Goal: Complete application form

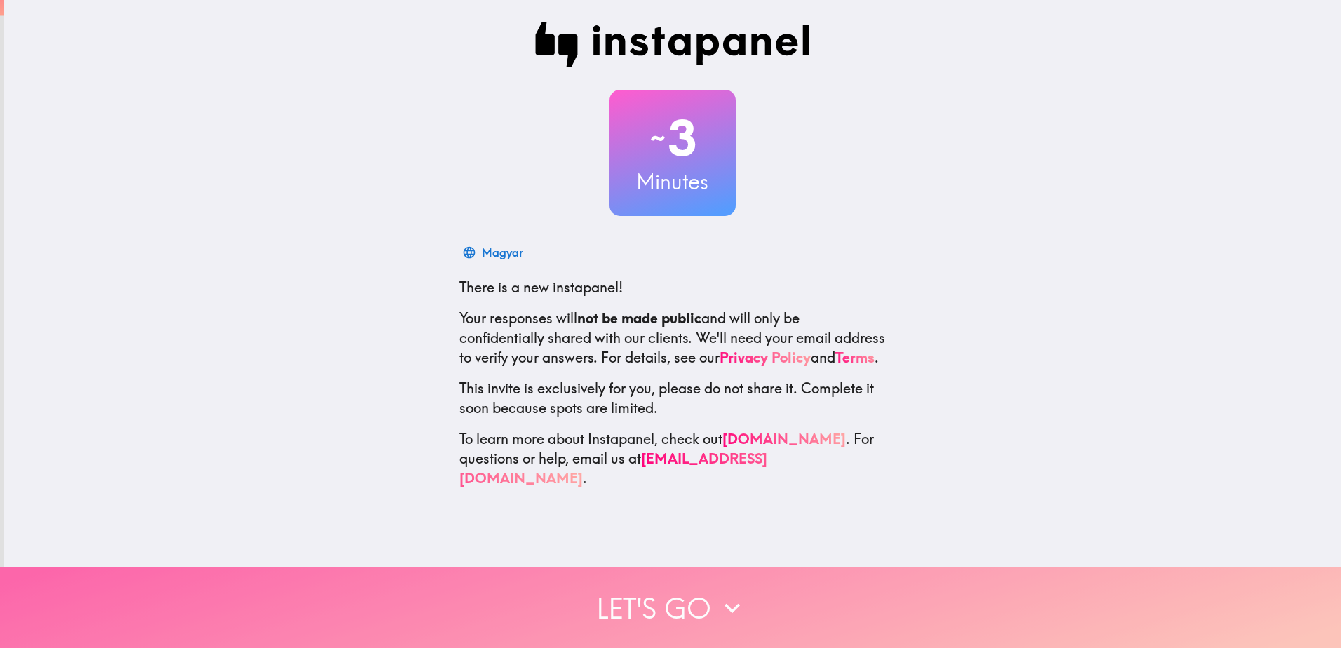
click at [672, 588] on button "Let's go" at bounding box center [670, 607] width 1341 height 81
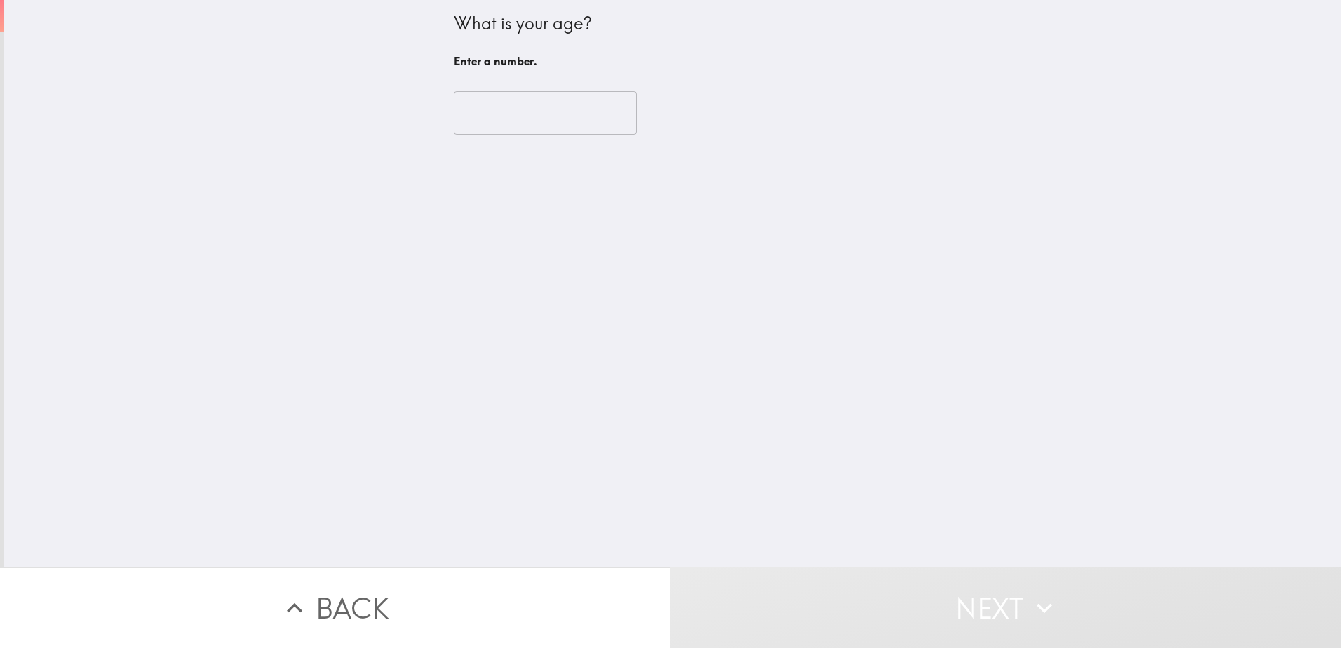
drag, startPoint x: 543, startPoint y: 97, endPoint x: 541, endPoint y: 105, distance: 8.7
click at [543, 99] on input "number" at bounding box center [545, 112] width 183 height 43
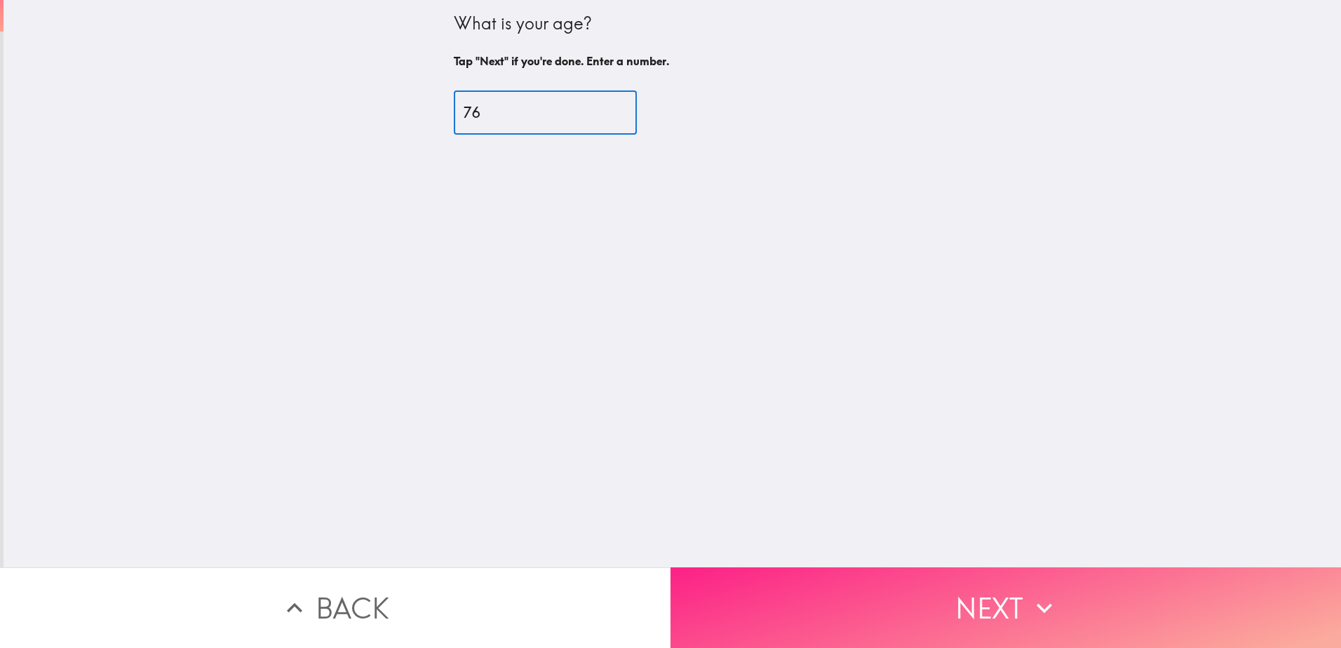
type input "76"
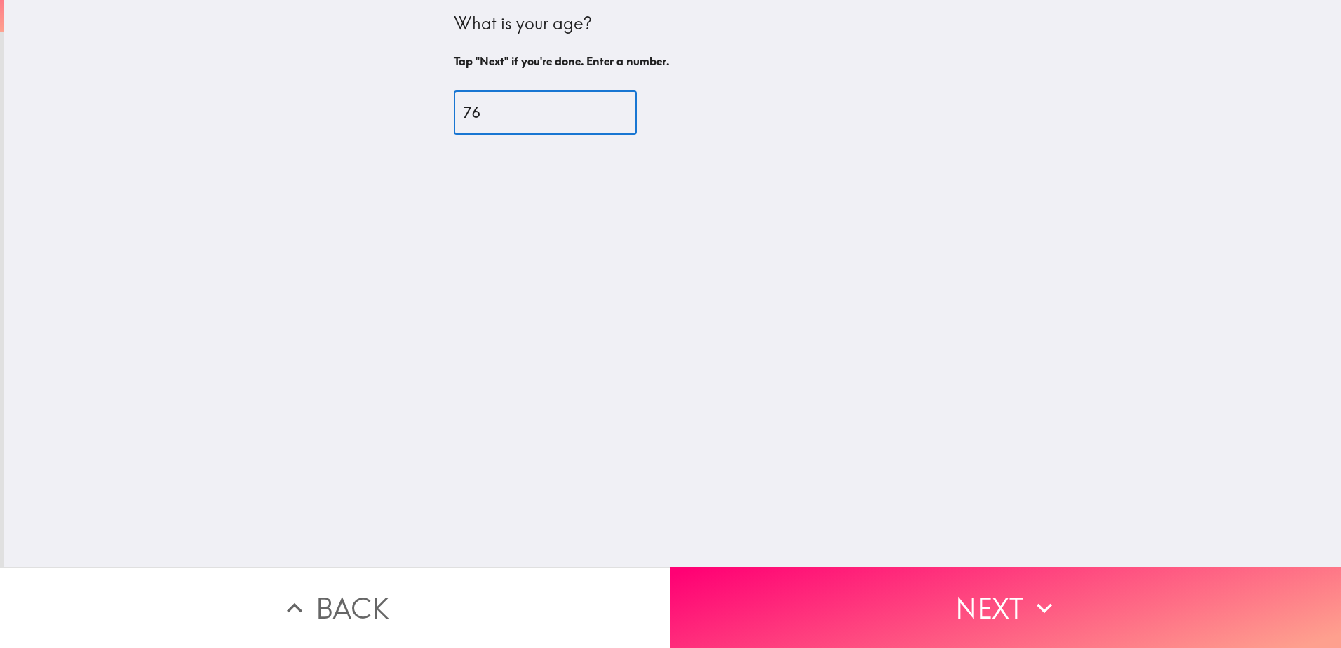
click at [798, 592] on button "Next" at bounding box center [1005, 607] width 670 height 81
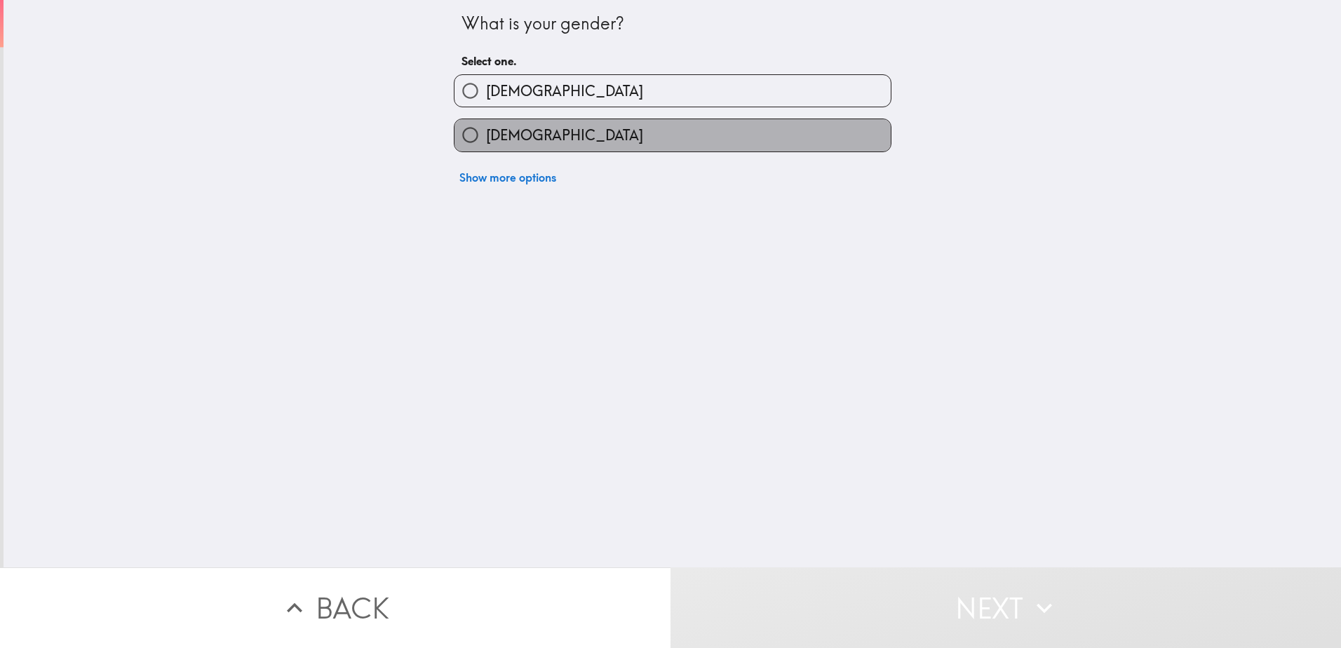
click at [656, 129] on label "[DEMOGRAPHIC_DATA]" at bounding box center [672, 135] width 436 height 32
click at [486, 129] on input "[DEMOGRAPHIC_DATA]" at bounding box center [470, 135] width 32 height 32
radio input "true"
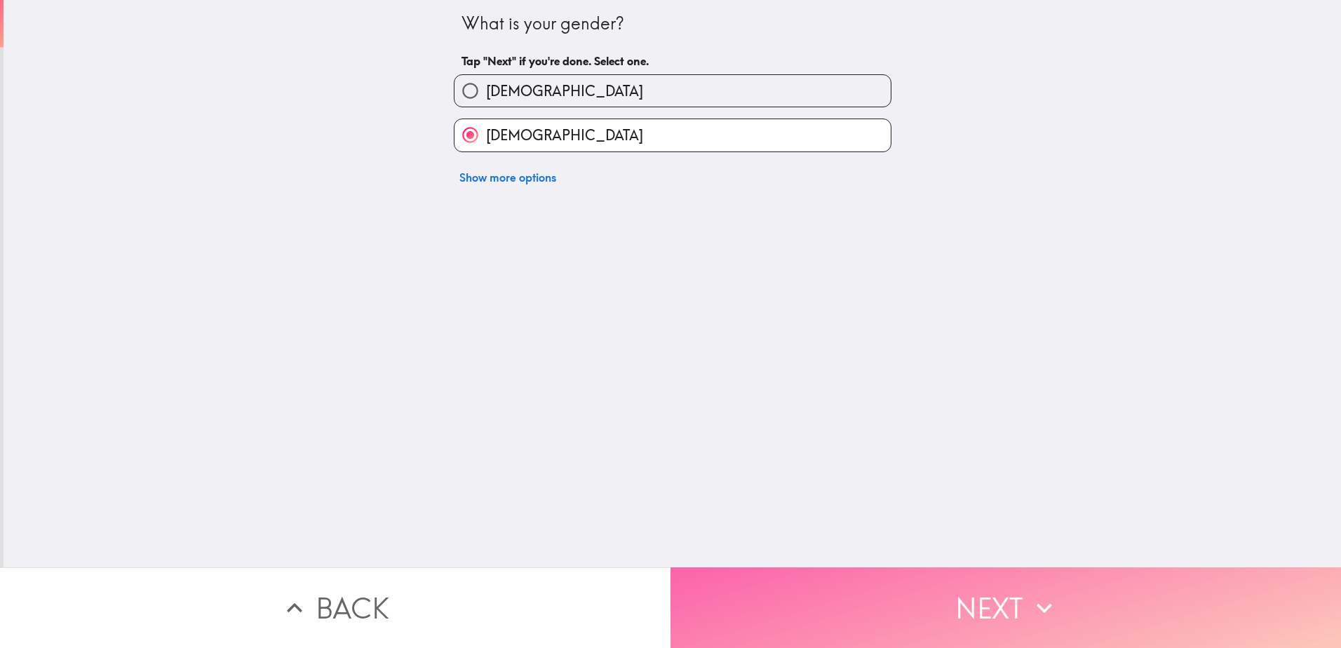
click at [790, 576] on button "Next" at bounding box center [1005, 607] width 670 height 81
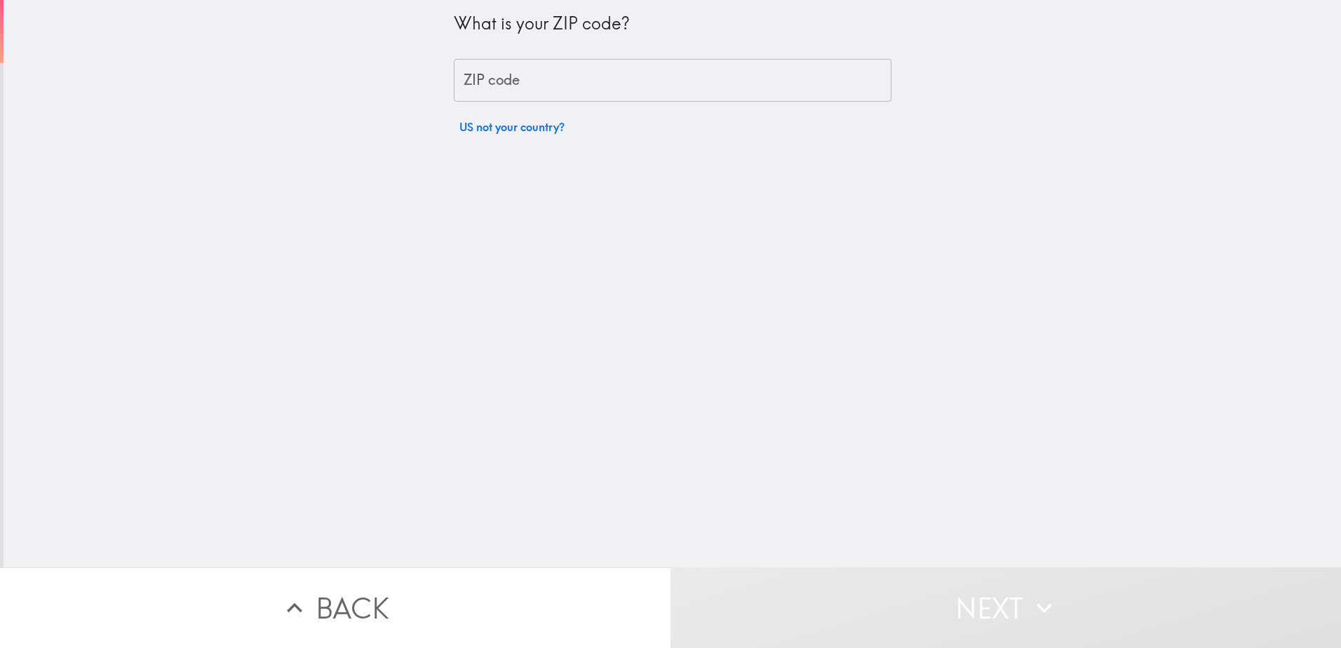
click at [656, 86] on input "ZIP code" at bounding box center [673, 80] width 438 height 43
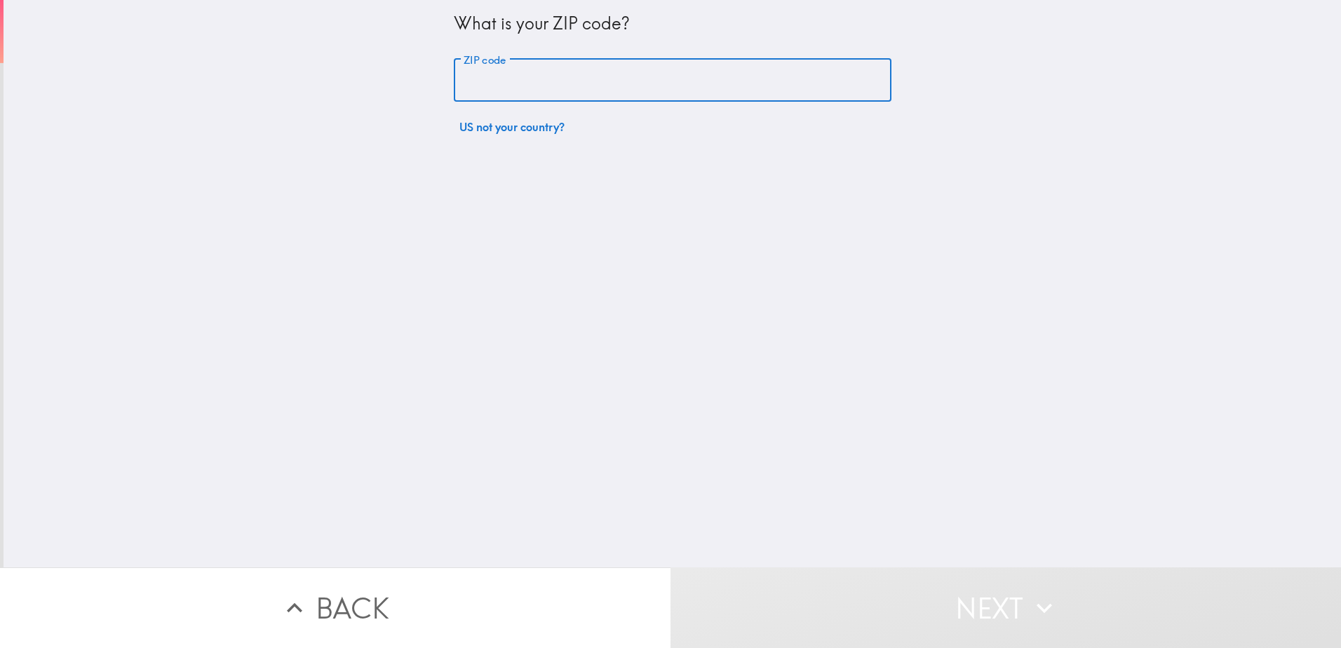
type input "07111"
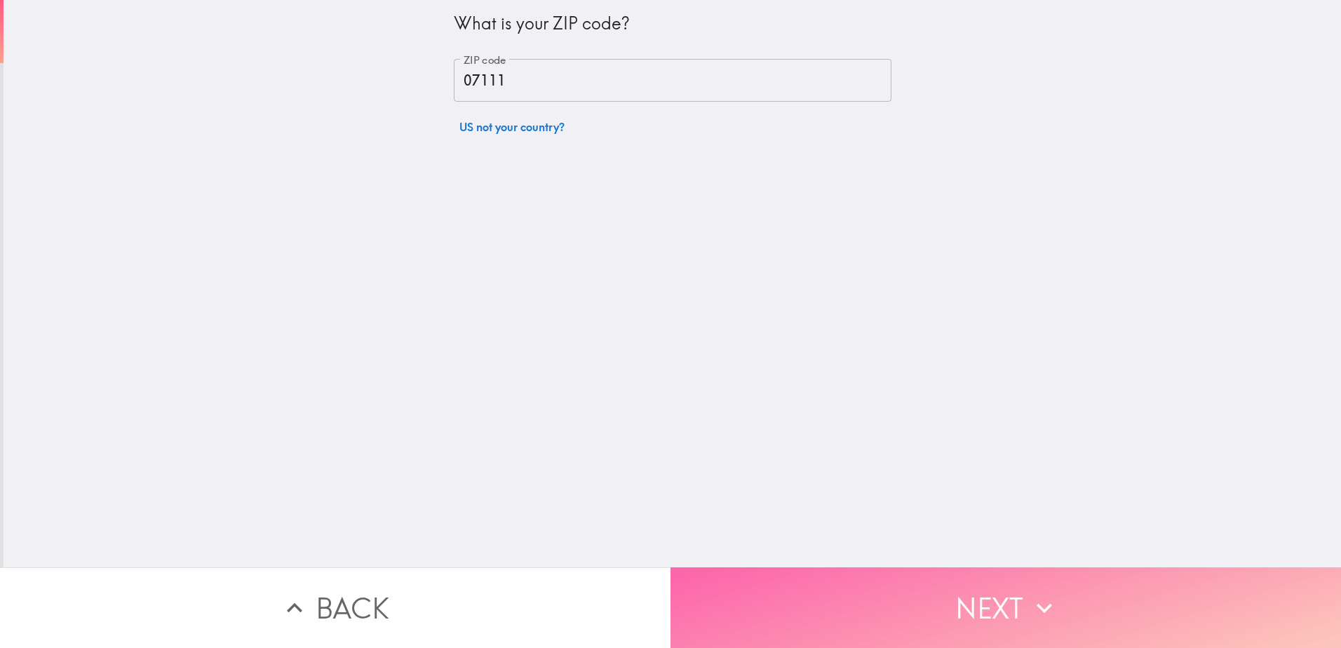
click at [862, 602] on button "Next" at bounding box center [1005, 607] width 670 height 81
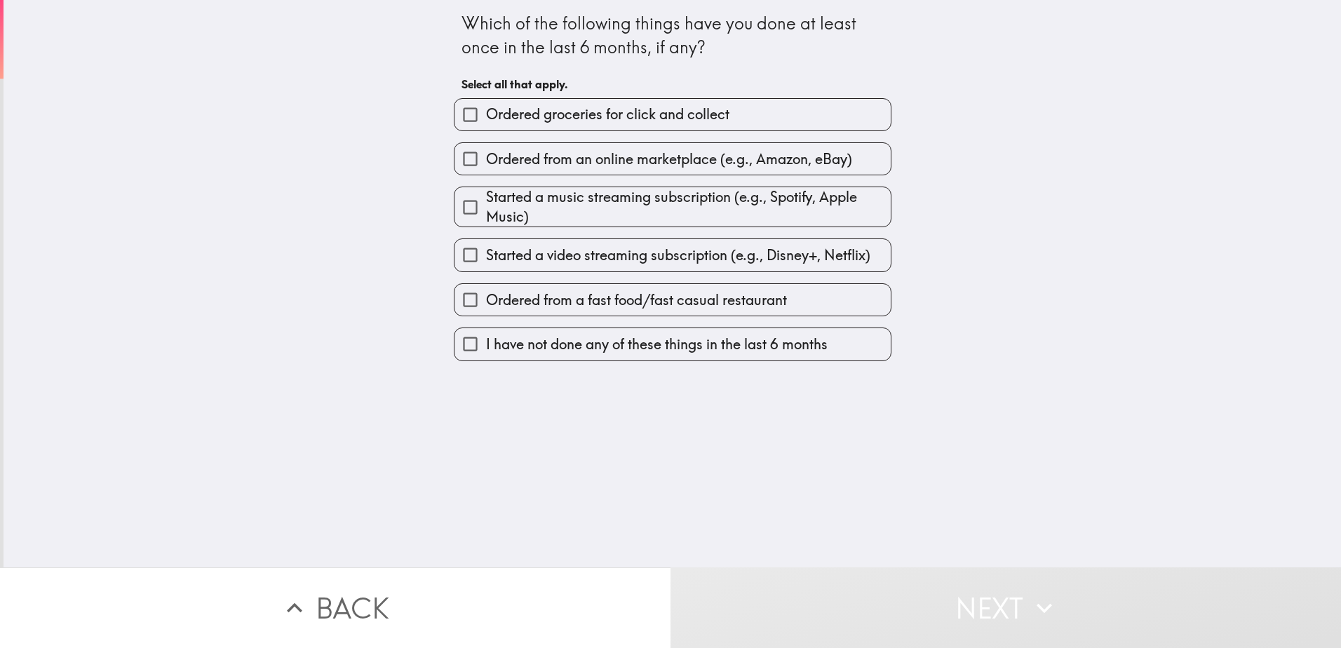
click at [613, 161] on span "Ordered from an online marketplace (e.g., Amazon, eBay)" at bounding box center [669, 159] width 366 height 20
click at [486, 161] on input "Ordered from an online marketplace (e.g., Amazon, eBay)" at bounding box center [470, 159] width 32 height 32
checkbox input "true"
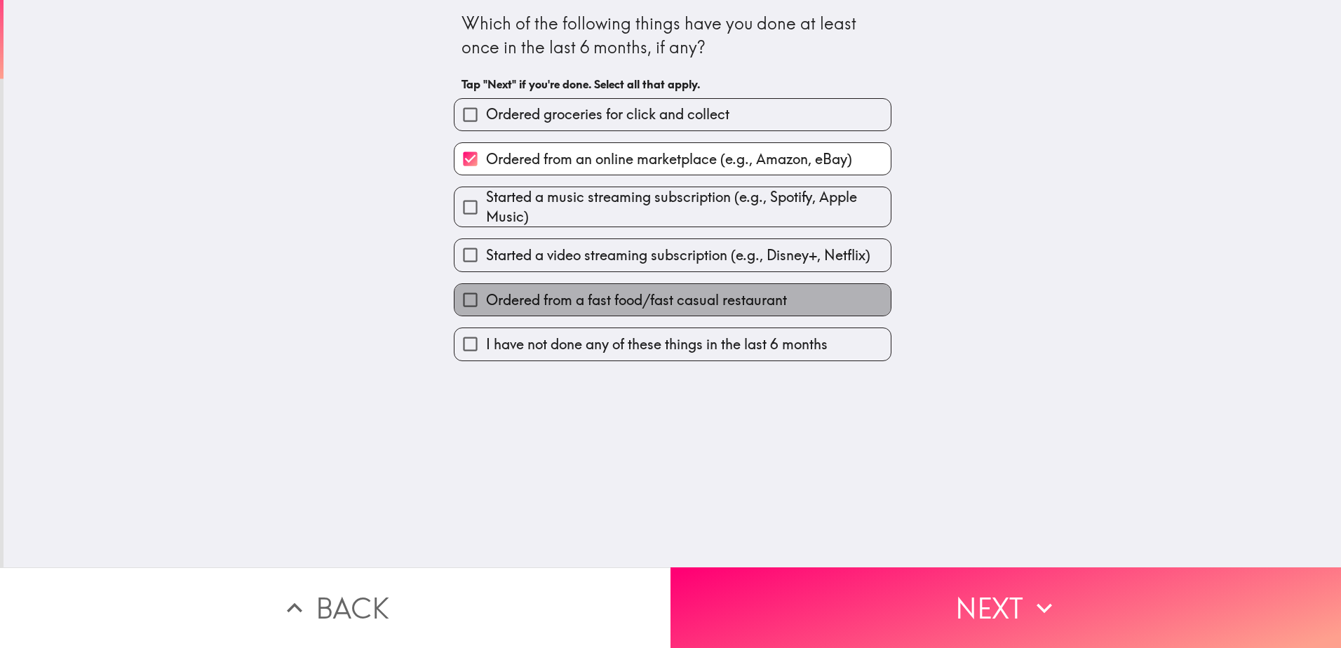
click at [615, 302] on span "Ordered from a fast food/fast casual restaurant" at bounding box center [636, 300] width 301 height 20
click at [486, 302] on input "Ordered from a fast food/fast casual restaurant" at bounding box center [470, 300] width 32 height 32
checkbox input "true"
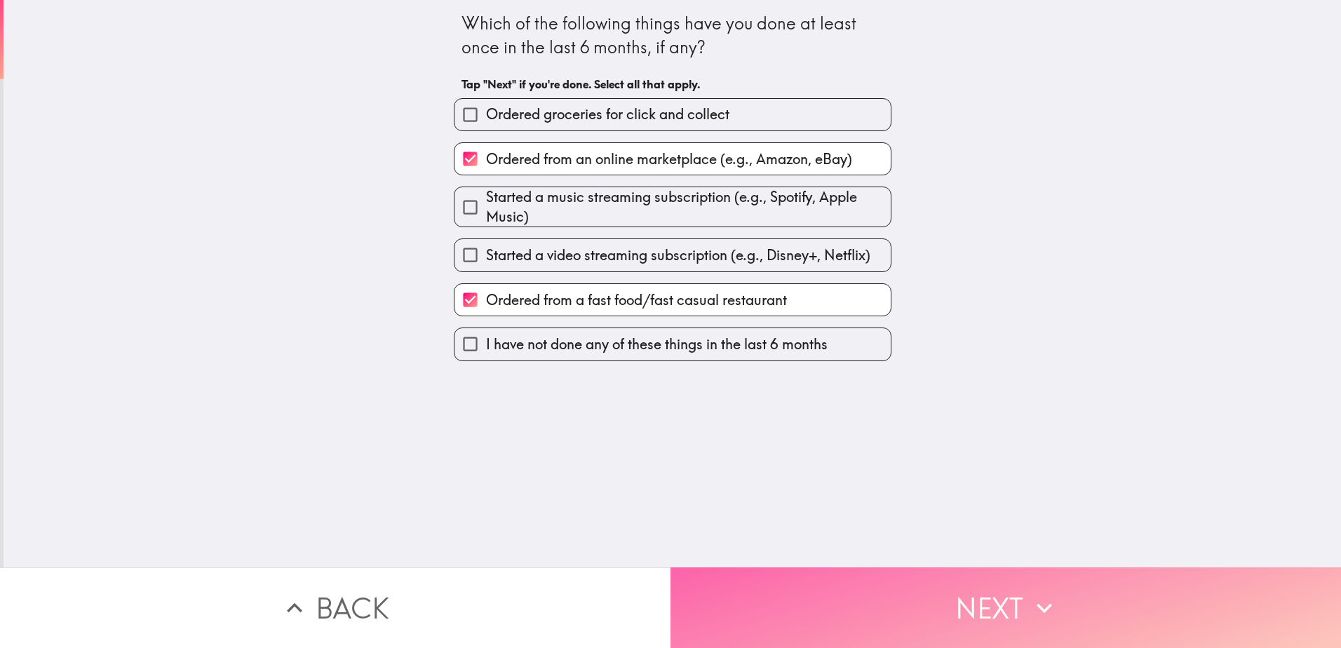
click at [826, 602] on button "Next" at bounding box center [1005, 607] width 670 height 81
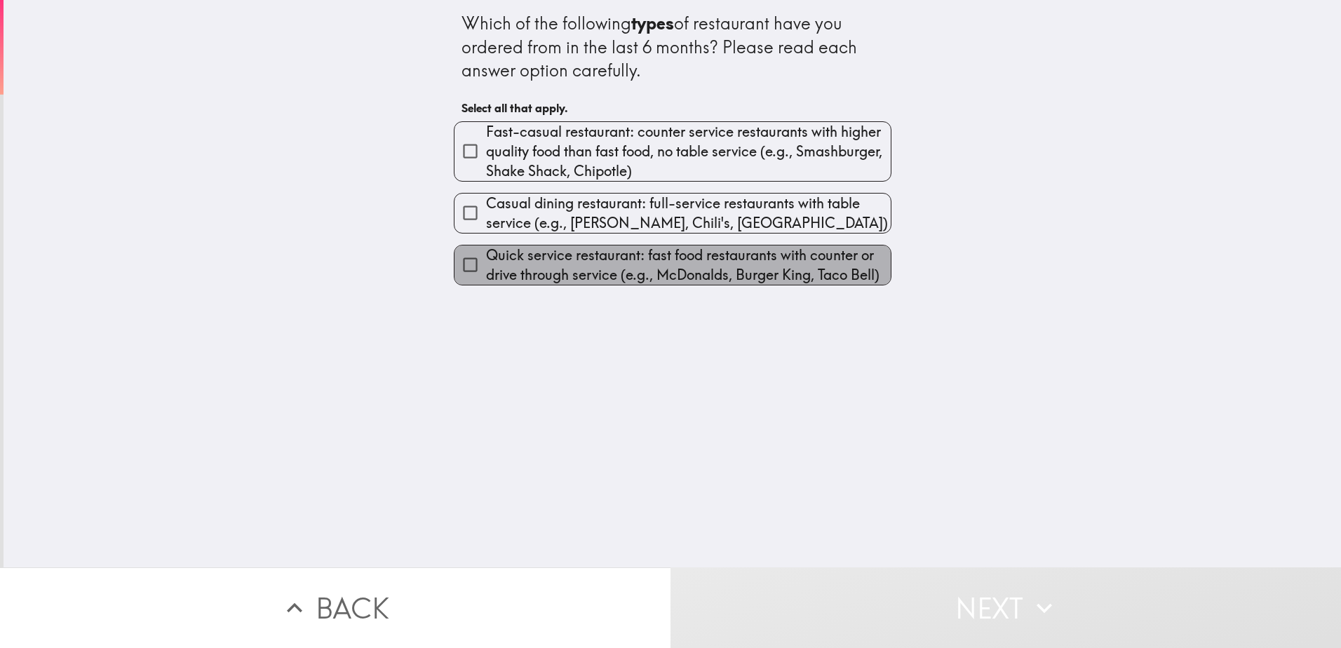
click at [579, 266] on span "Quick service restaurant: fast food restaurants with counter or drive through s…" at bounding box center [688, 264] width 405 height 39
click at [486, 266] on input "Quick service restaurant: fast food restaurants with counter or drive through s…" at bounding box center [470, 265] width 32 height 32
checkbox input "true"
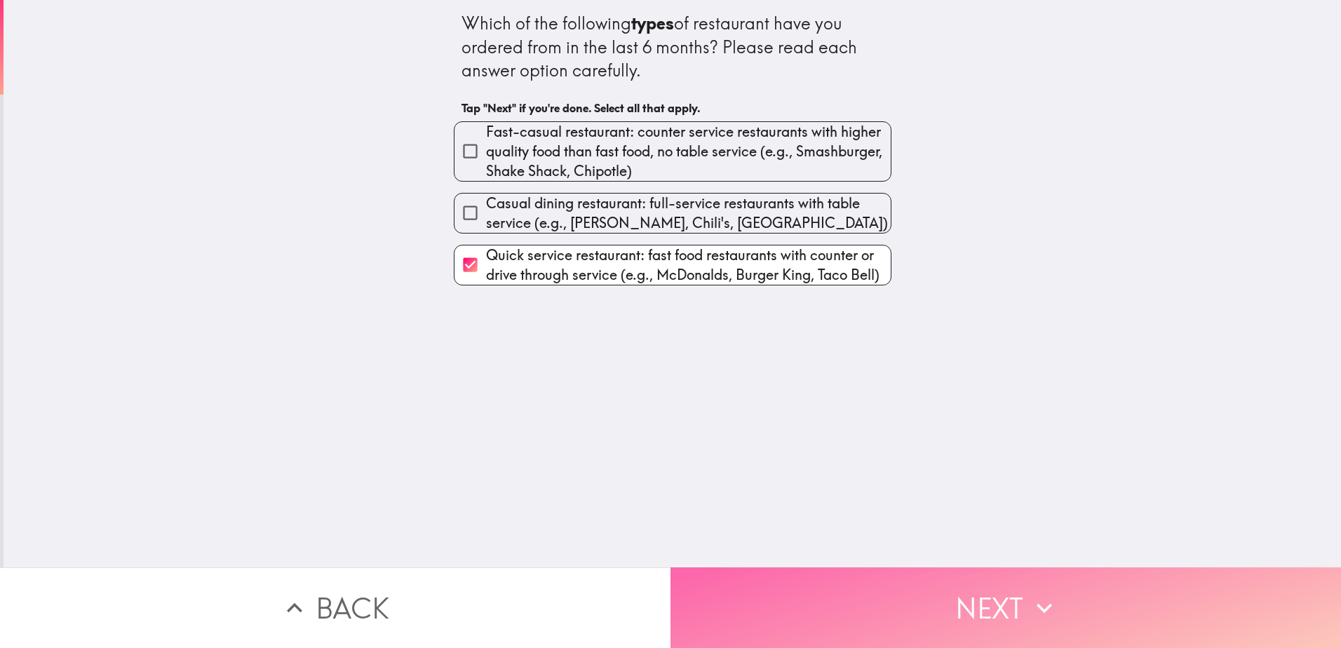
click at [761, 574] on button "Next" at bounding box center [1005, 607] width 670 height 81
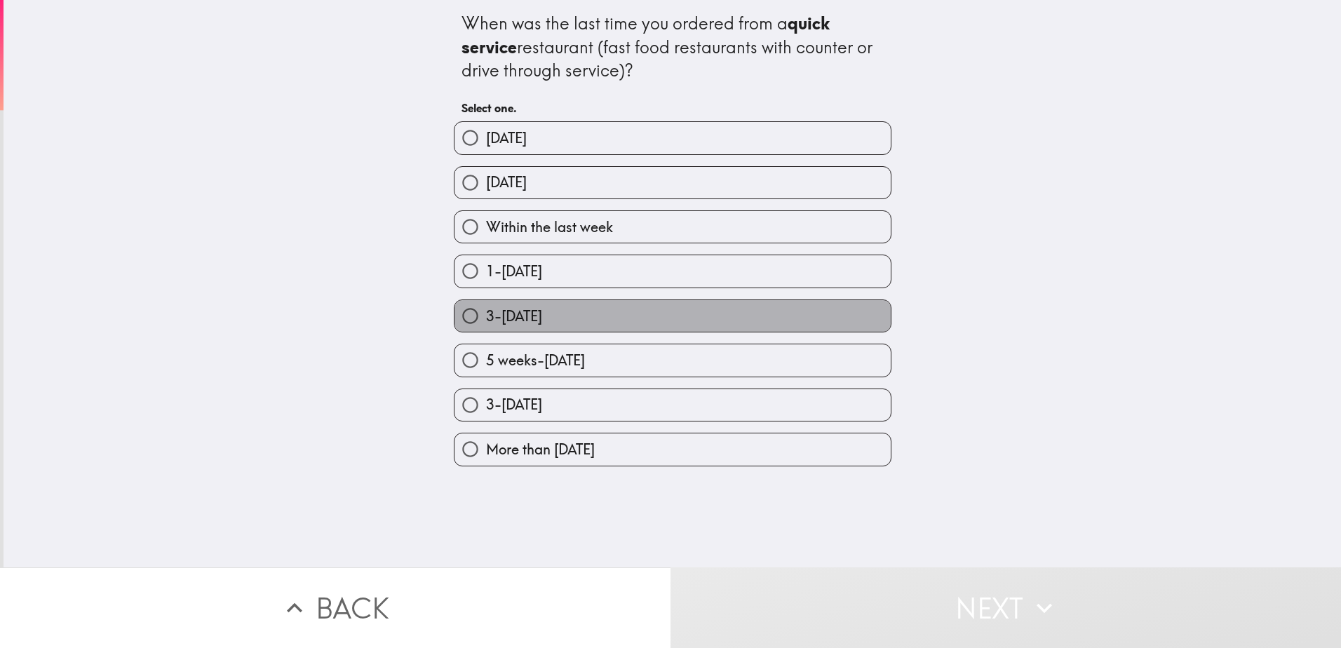
click at [701, 313] on label "3-[DATE]" at bounding box center [672, 316] width 436 height 32
click at [486, 313] on input "3-[DATE]" at bounding box center [470, 316] width 32 height 32
radio input "true"
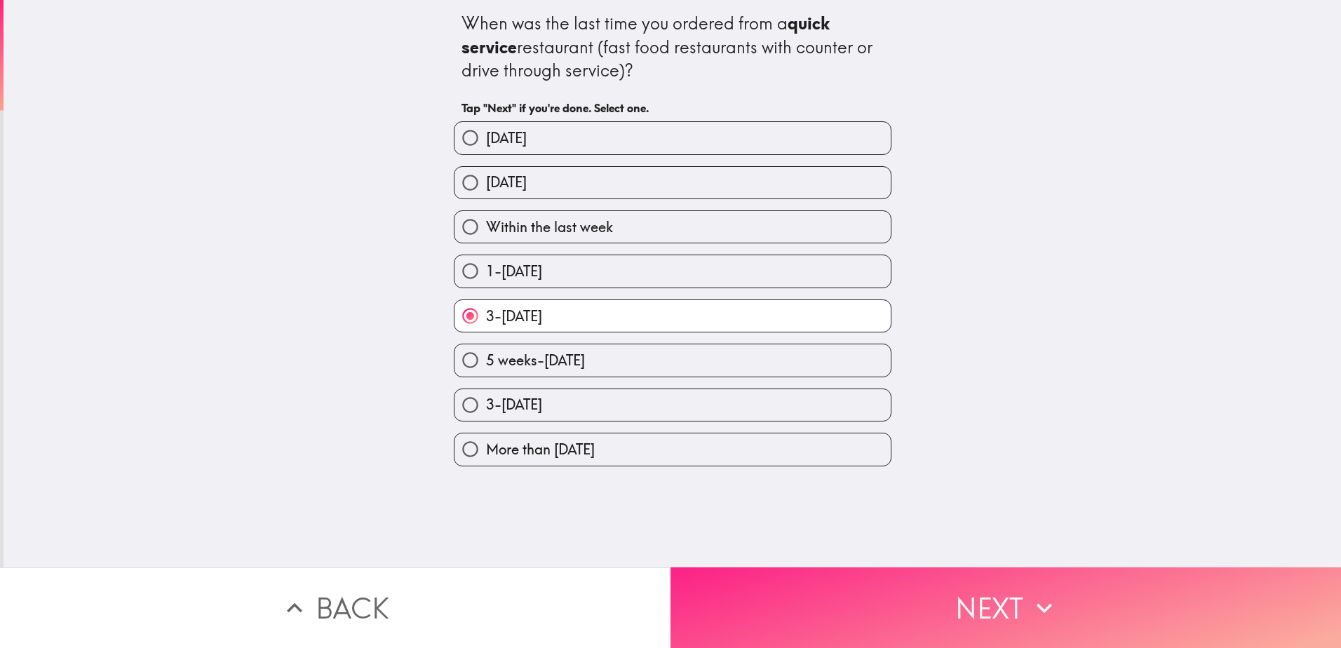
click at [833, 596] on button "Next" at bounding box center [1005, 607] width 670 height 81
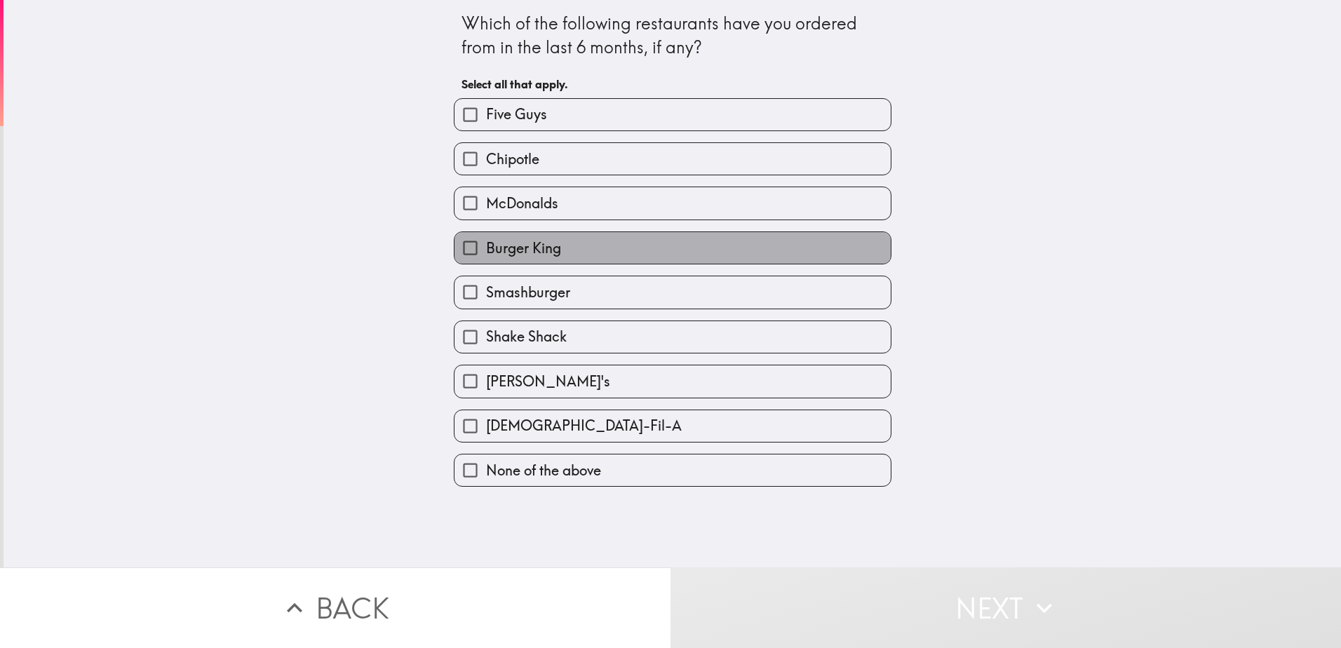
click at [579, 246] on label "Burger King" at bounding box center [672, 248] width 436 height 32
click at [486, 246] on input "Burger King" at bounding box center [470, 248] width 32 height 32
checkbox input "true"
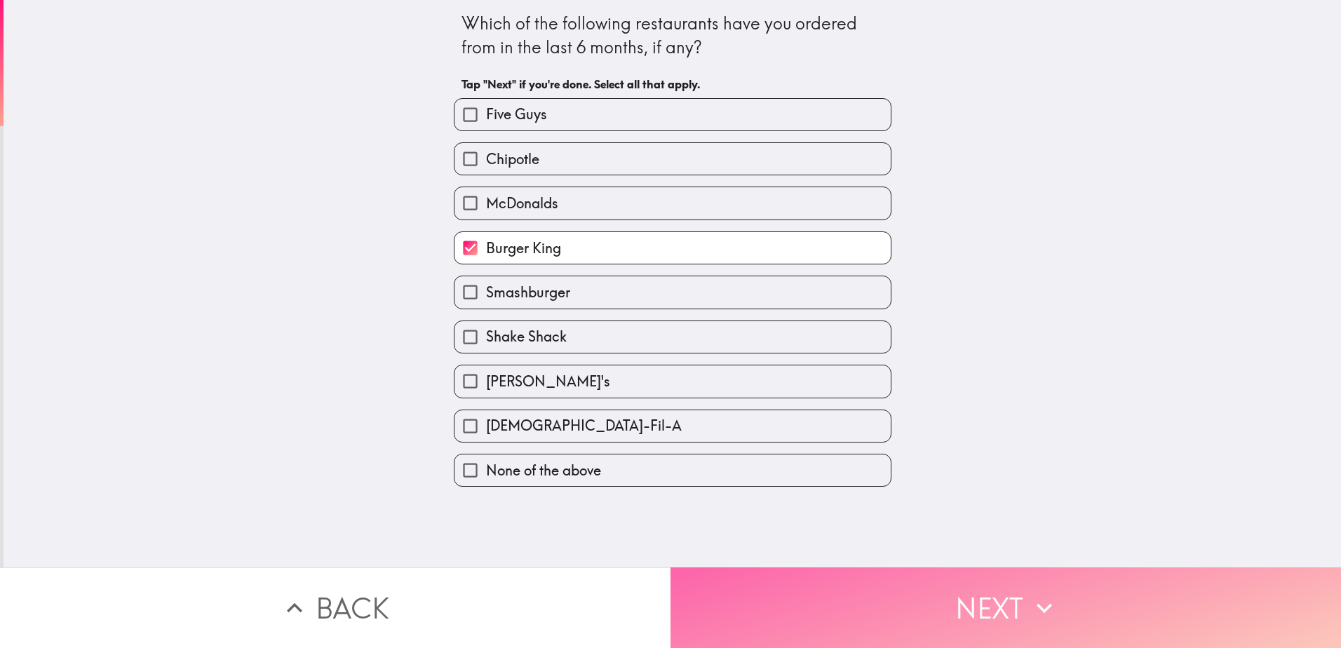
click at [766, 581] on button "Next" at bounding box center [1005, 607] width 670 height 81
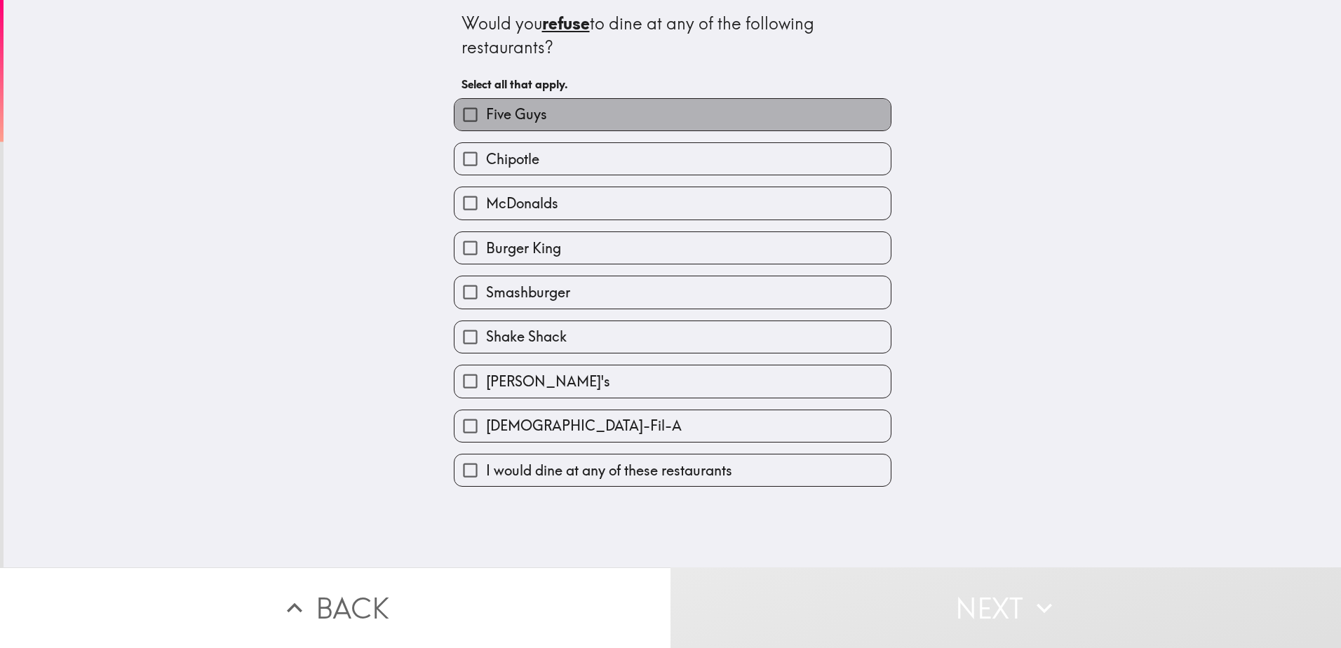
click at [632, 109] on label "Five Guys" at bounding box center [672, 115] width 436 height 32
click at [486, 109] on input "Five Guys" at bounding box center [470, 115] width 32 height 32
checkbox input "true"
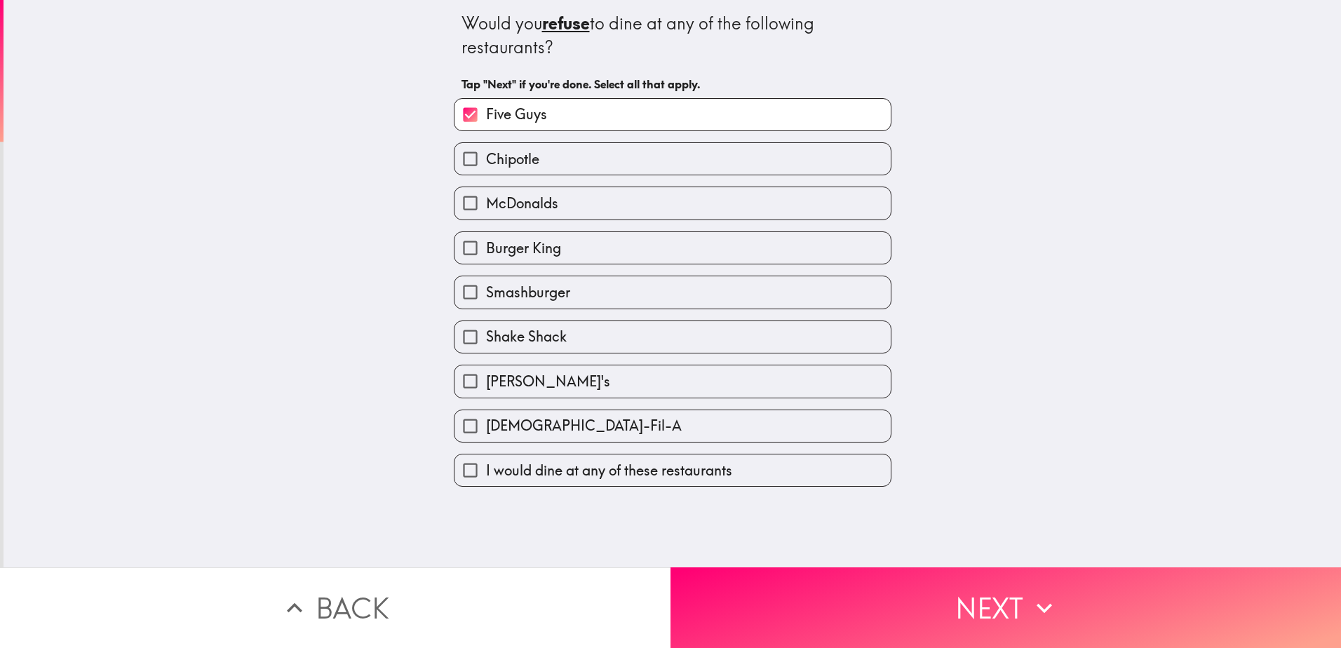
click at [603, 290] on label "Smashburger" at bounding box center [672, 292] width 436 height 32
click at [486, 290] on input "Smashburger" at bounding box center [470, 292] width 32 height 32
checkbox input "true"
click at [595, 334] on label "Shake Shack" at bounding box center [672, 337] width 436 height 32
click at [486, 334] on input "Shake Shack" at bounding box center [470, 337] width 32 height 32
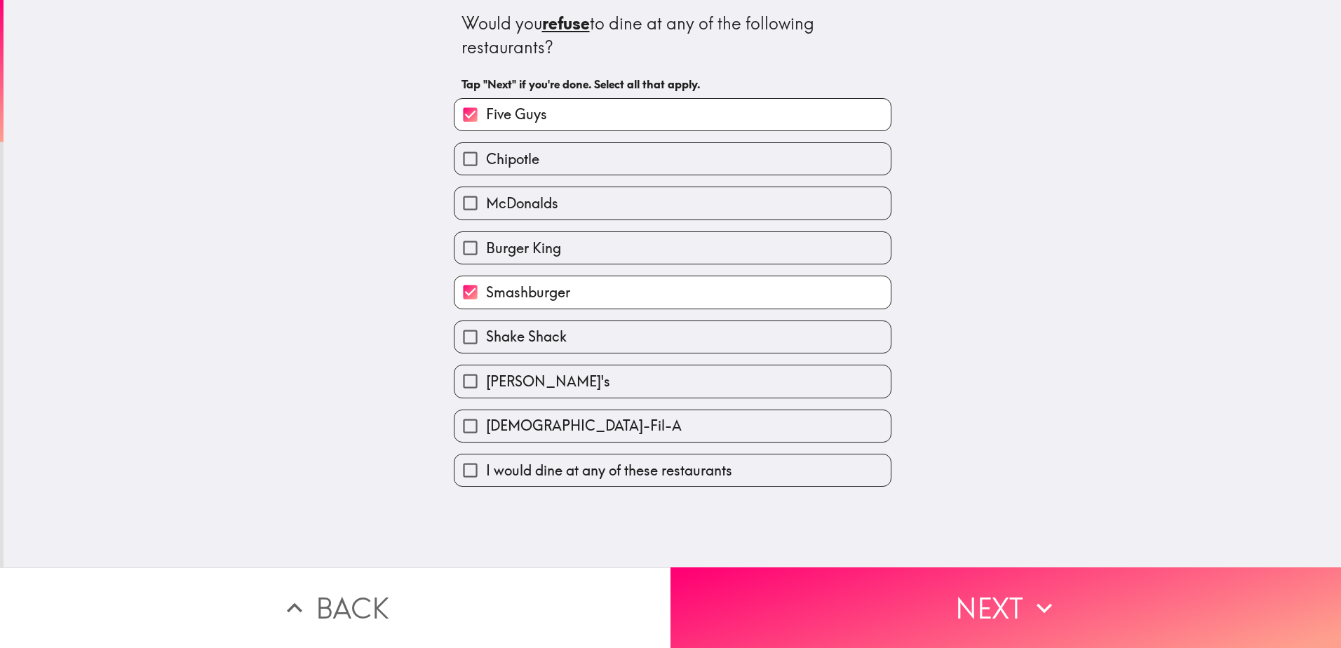
checkbox input "true"
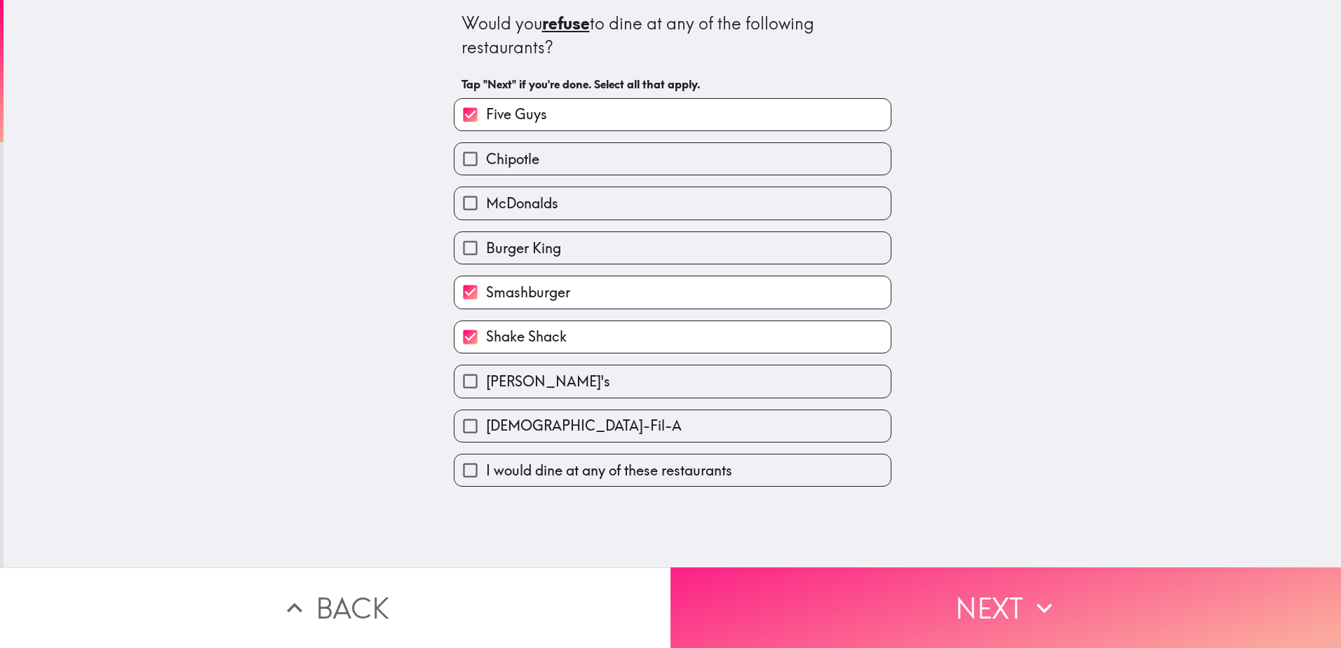
click at [729, 583] on button "Next" at bounding box center [1005, 607] width 670 height 81
